Goal: Information Seeking & Learning: Learn about a topic

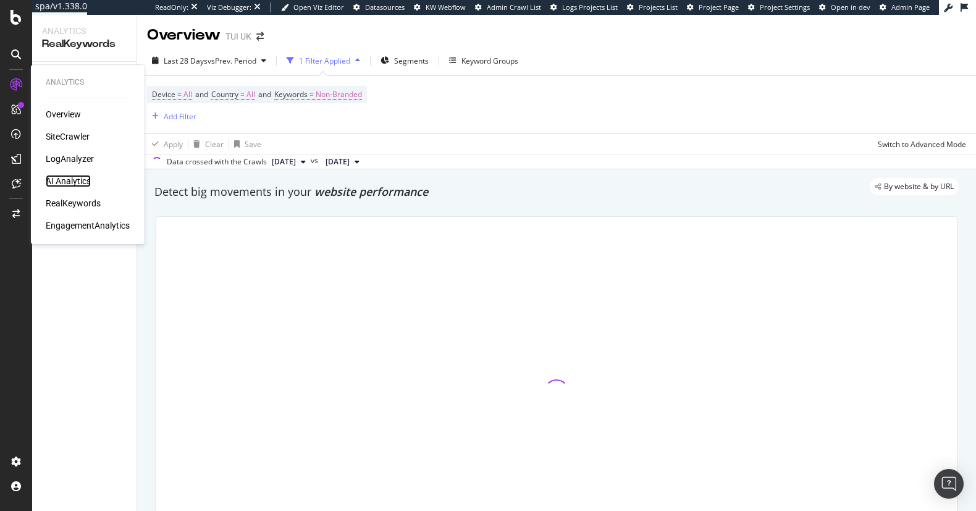
click at [65, 180] on div "AI Analytics" at bounding box center [68, 181] width 45 height 12
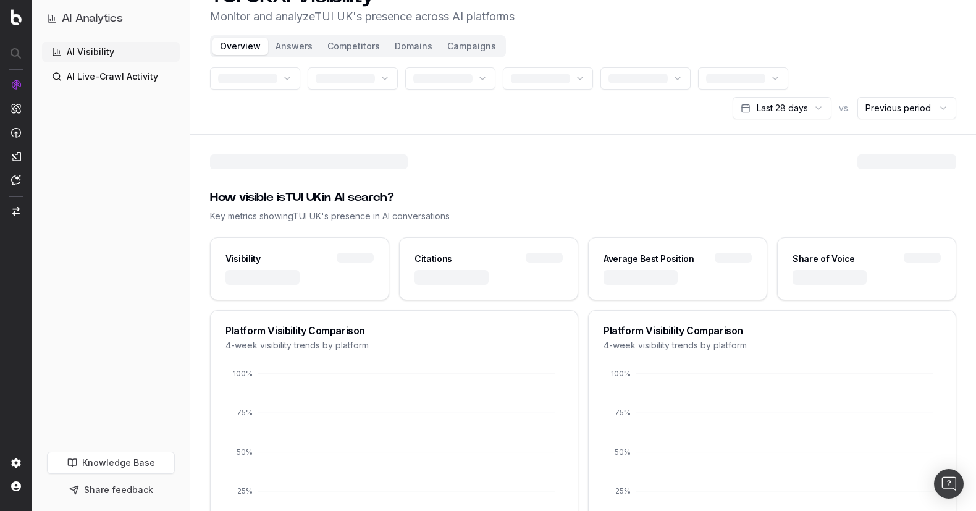
scroll to position [62, 0]
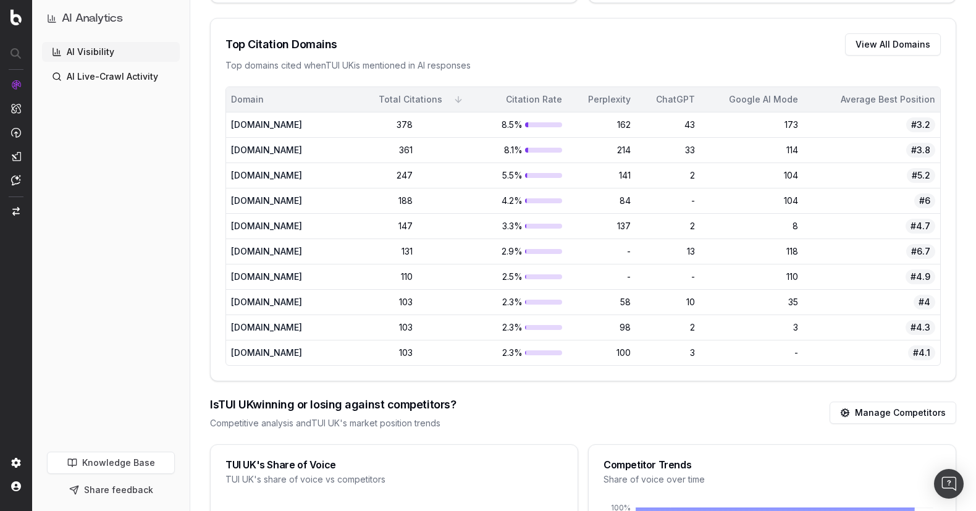
scroll to position [1169, 0]
